Goal: Find specific page/section: Find specific page/section

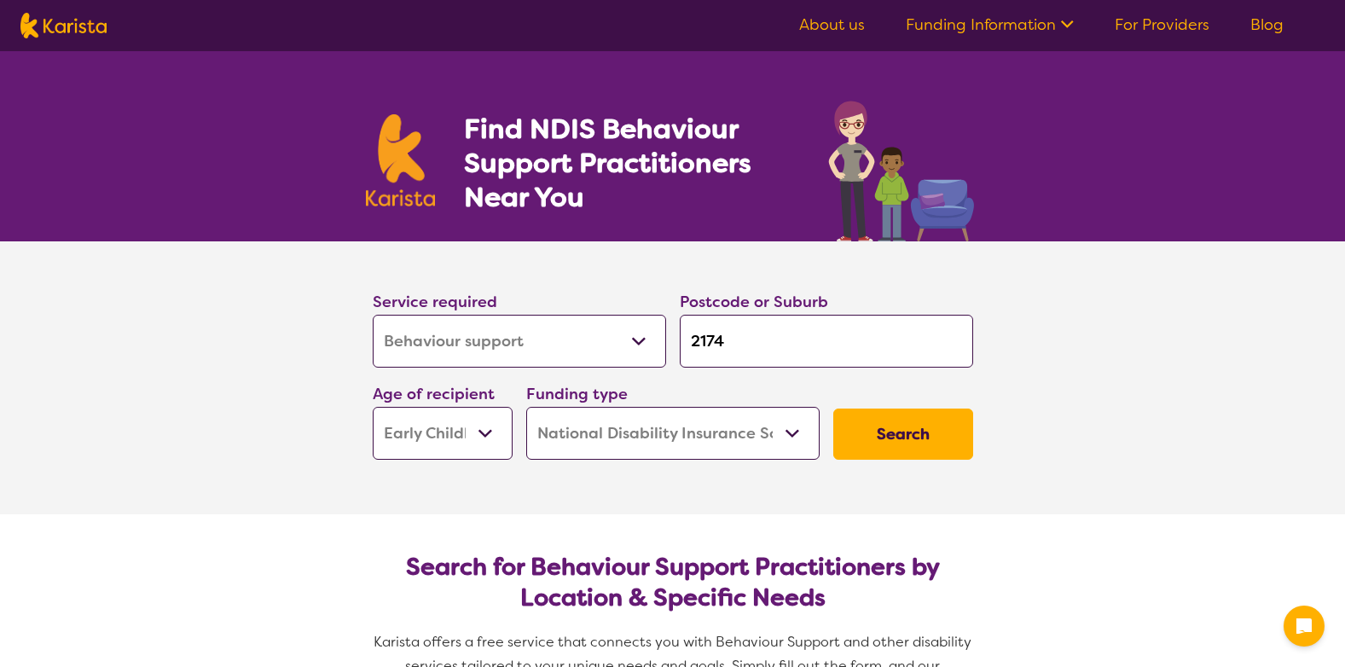
select select "Behaviour support"
select select "EC"
select select "NDIS"
select select "Behaviour support"
select select "EC"
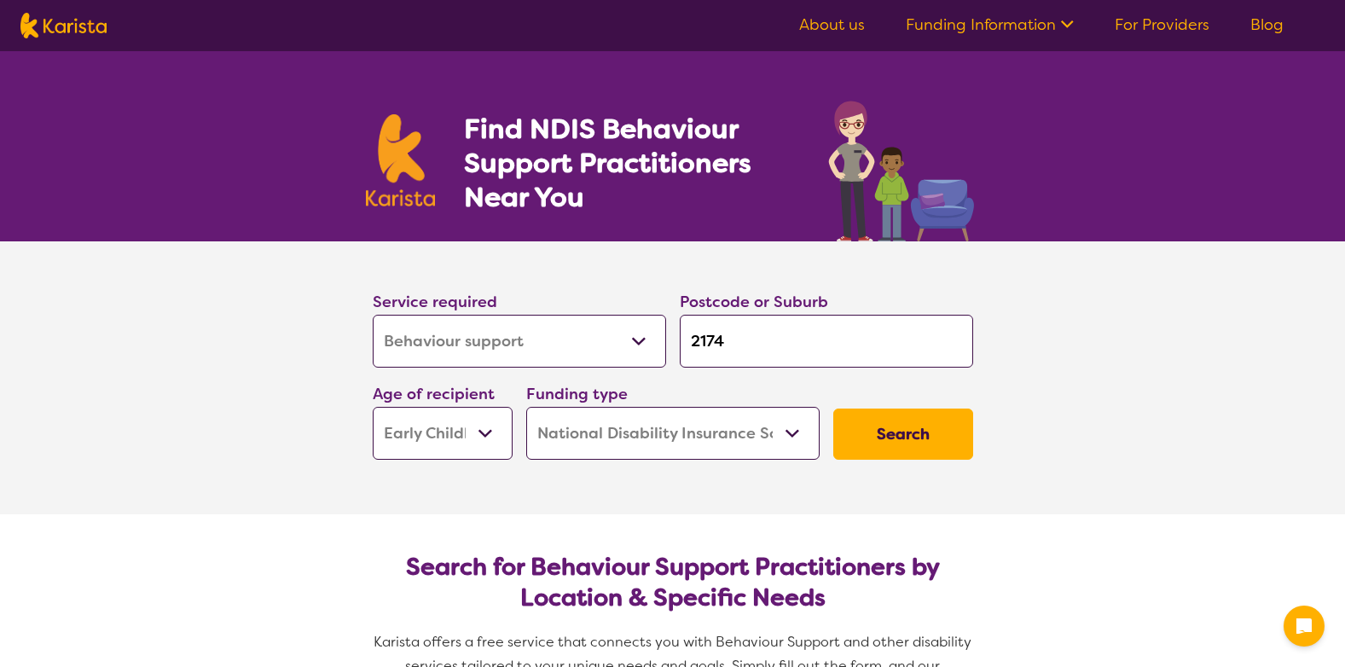
select select "NDIS"
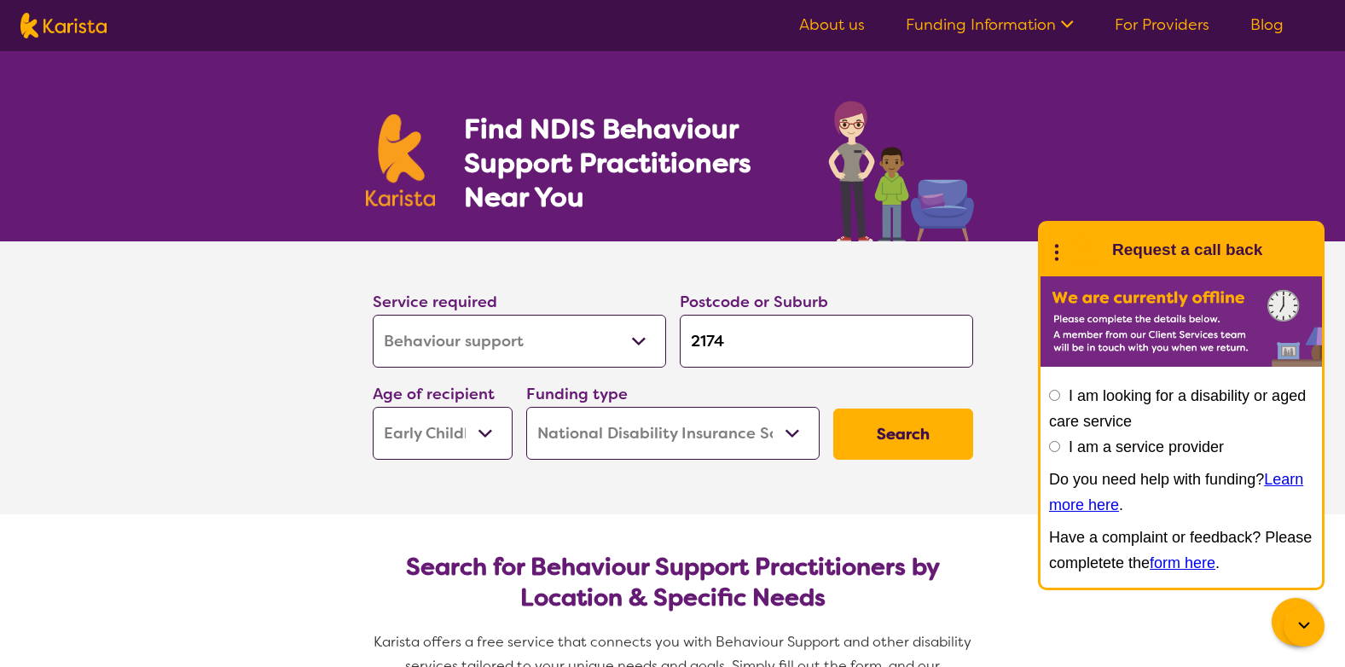
click at [460, 437] on select "Early Childhood - 0 to 9 Child - 10 to 11 Adolescent - 12 to 17 Adult - 18 to 6…" at bounding box center [443, 433] width 140 height 53
click at [373, 407] on select "Early Childhood - 0 to 9 Child - 10 to 11 Adolescent - 12 to 17 Adult - 18 to 6…" at bounding box center [443, 433] width 140 height 53
click at [894, 428] on button "Search" at bounding box center [903, 434] width 140 height 51
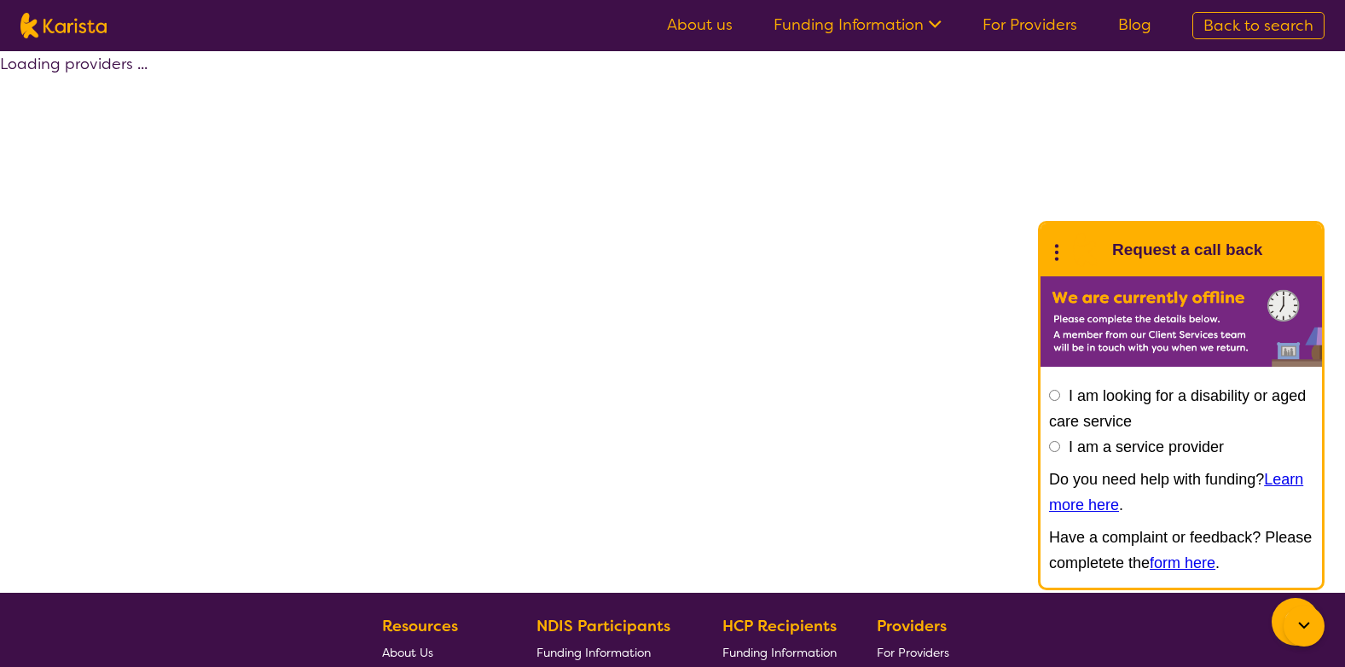
select select "by_score"
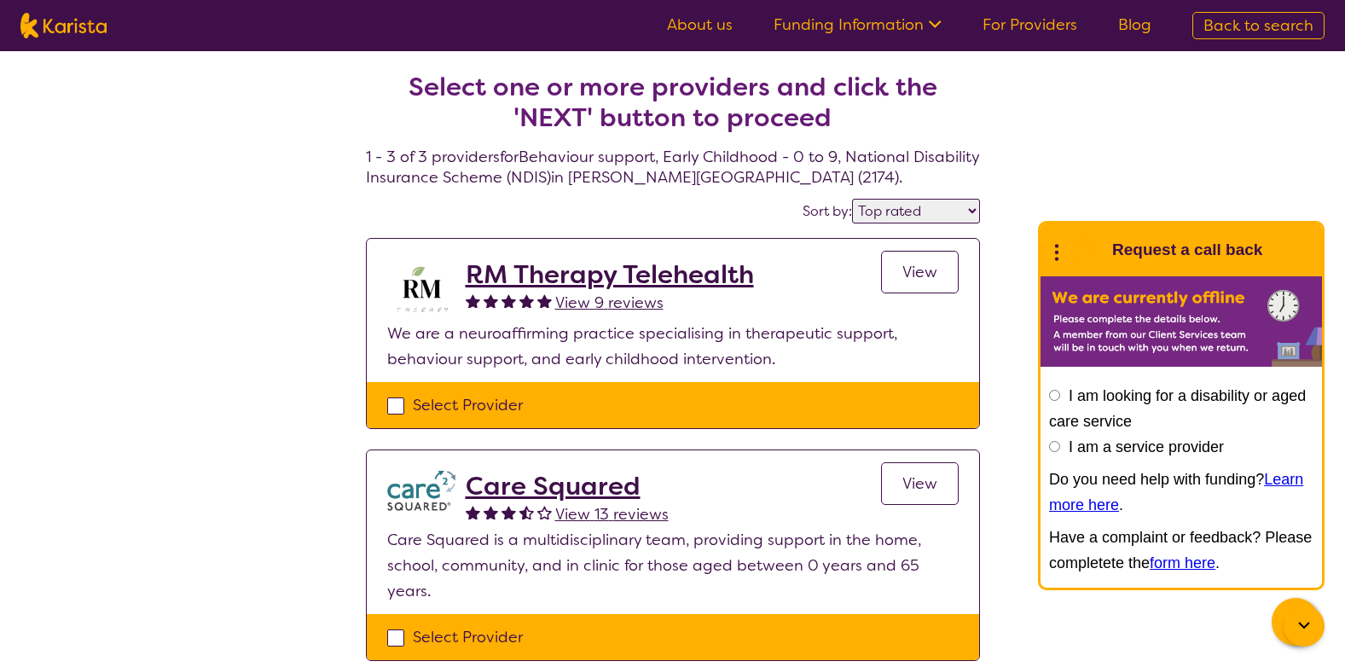
click at [1229, 166] on div "Select one or more providers and click the 'NEXT' button to proceed 1 - 3 of 3 …" at bounding box center [672, 496] width 1345 height 890
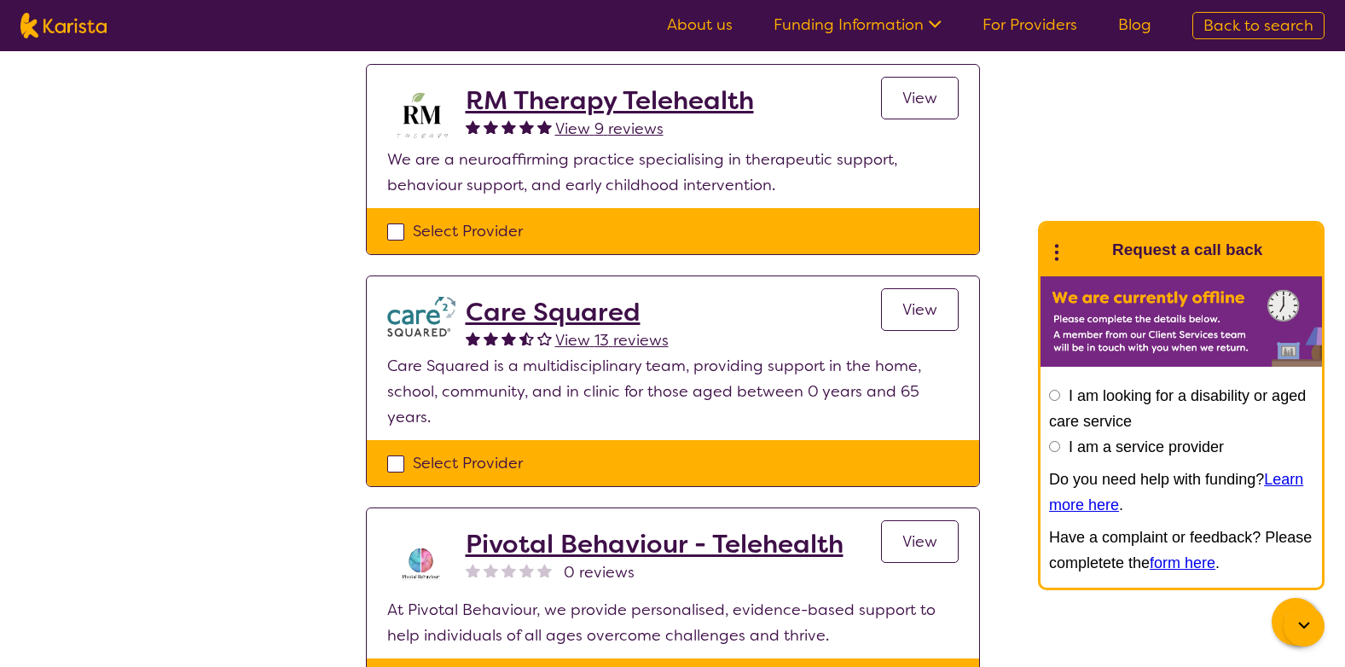
scroll to position [171, 0]
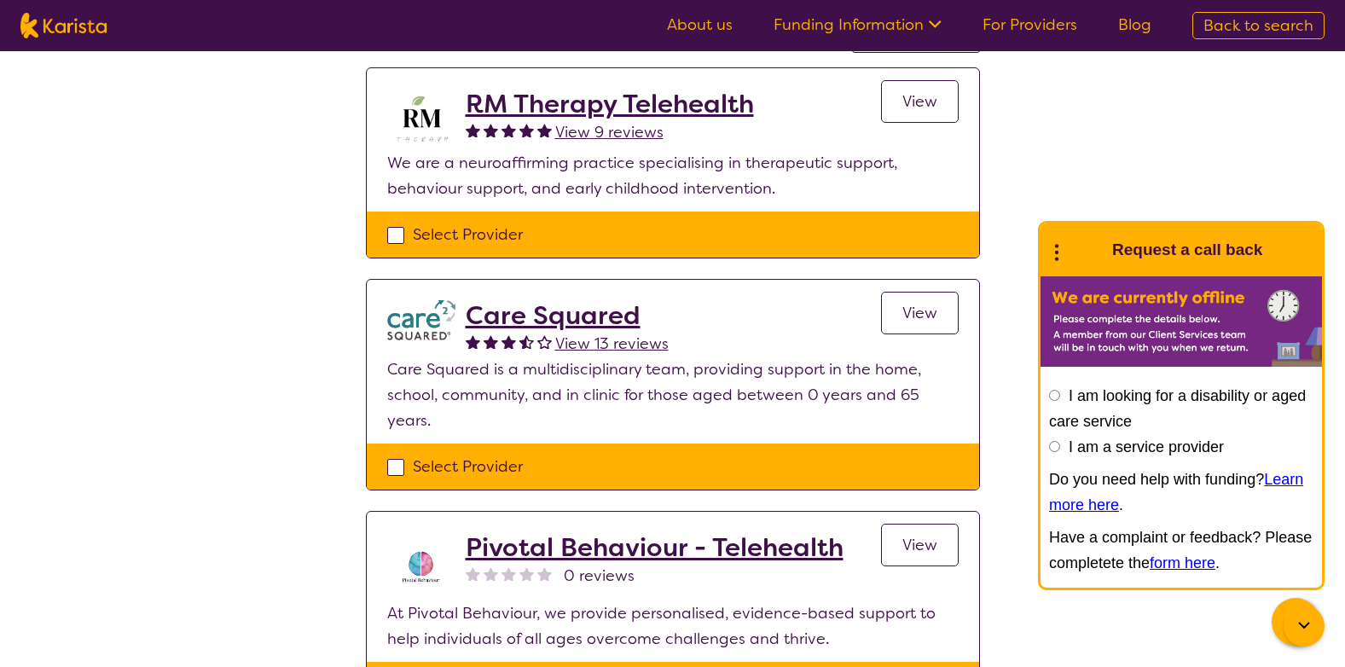
click at [516, 312] on h2 "Care Squared" at bounding box center [567, 315] width 203 height 31
